Goal: Navigation & Orientation: Find specific page/section

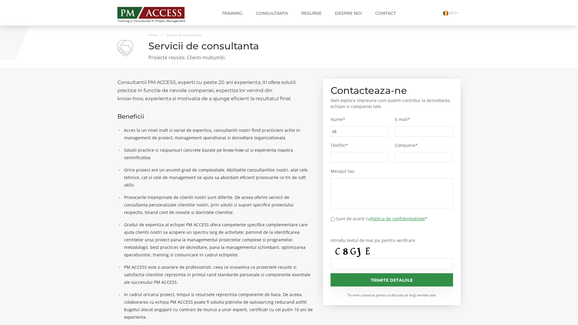
type input "c6a"
type input "00d"
type input "da7"
type input "ab7"
type input "6b8"
